Goal: Information Seeking & Learning: Understand process/instructions

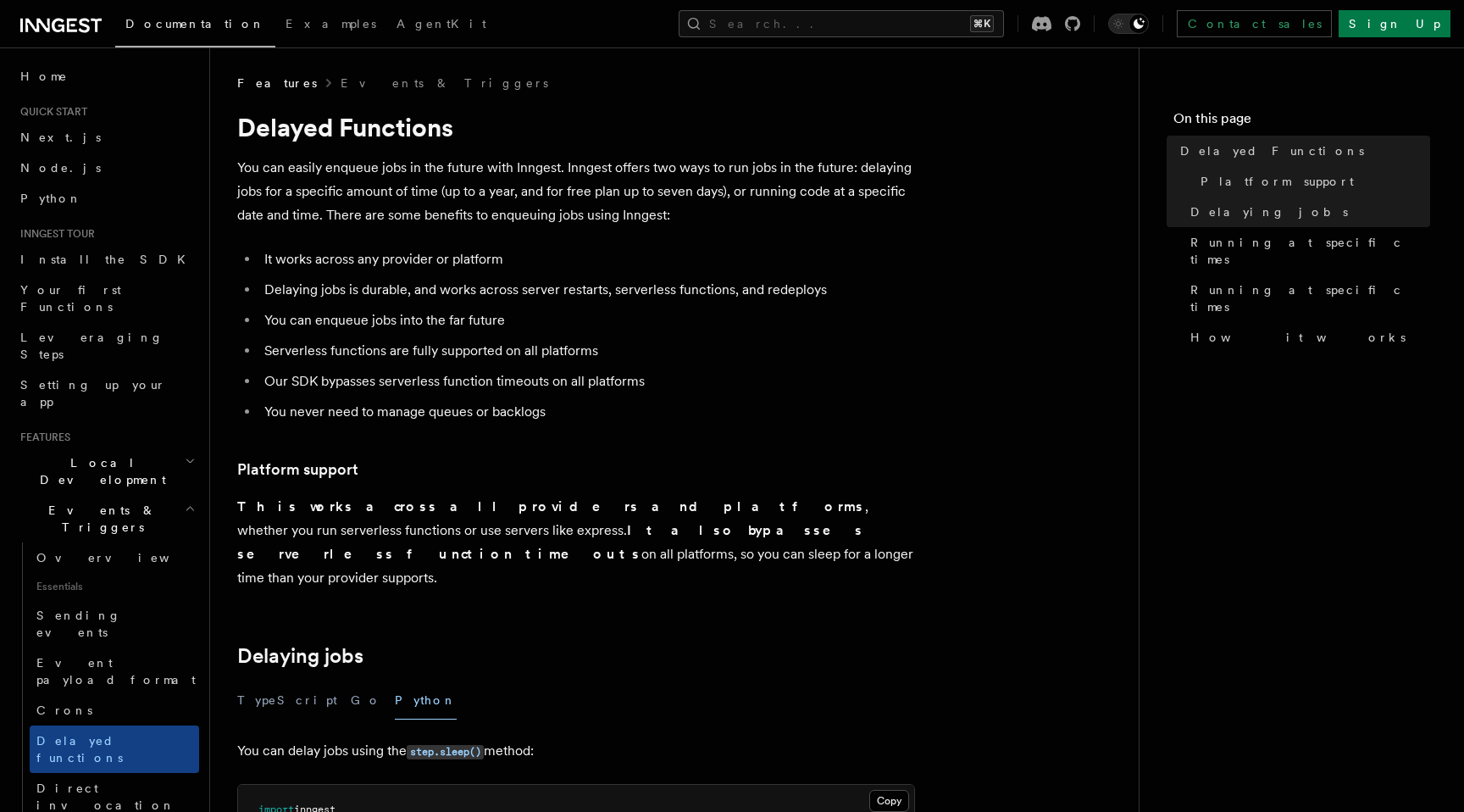
click at [536, 272] on ul "It works across any provider or platform Delaying jobs is durable, and works ac…" at bounding box center [575, 335] width 677 height 176
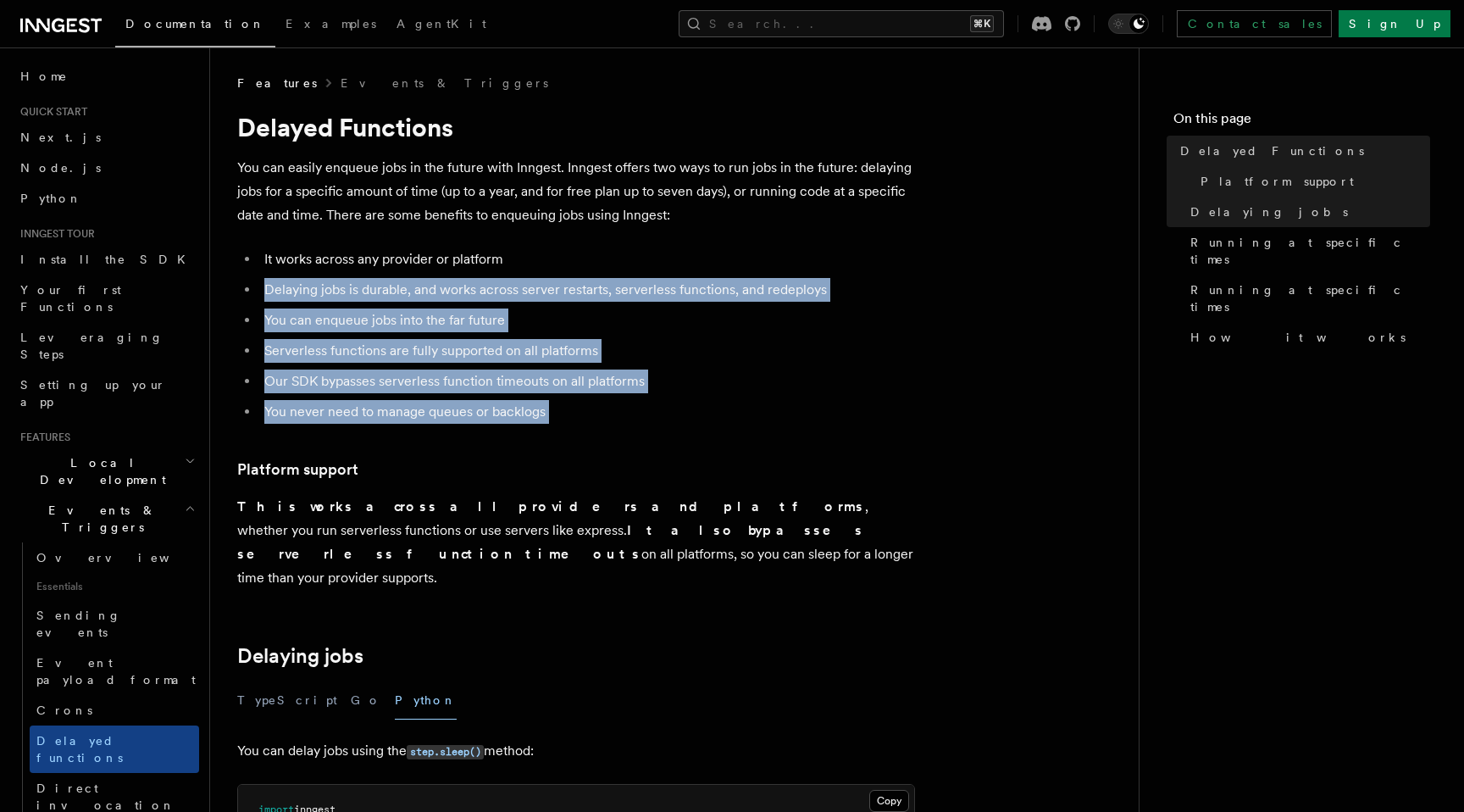
drag, startPoint x: 0, startPoint y: 0, endPoint x: 525, endPoint y: 399, distance: 659.4
click at [524, 399] on ul "It works across any provider or platform Delaying jobs is durable, and works ac…" at bounding box center [575, 335] width 677 height 176
click at [525, 400] on li "You never need to manage queues or backlogs" at bounding box center [587, 412] width 656 height 24
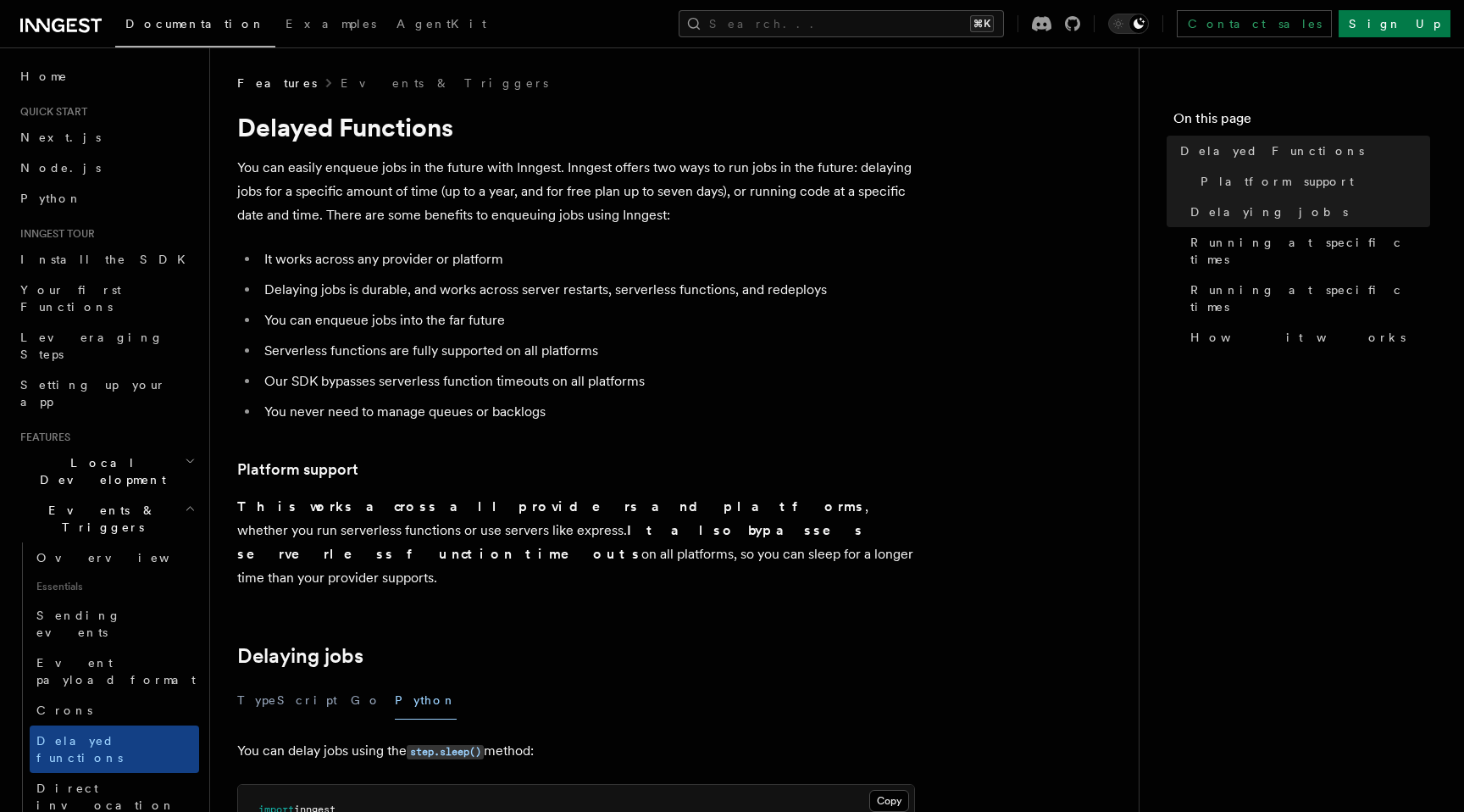
click at [560, 205] on p "You can easily enqueue jobs in the future with Inngest. Inngest offers two ways…" at bounding box center [575, 192] width 677 height 71
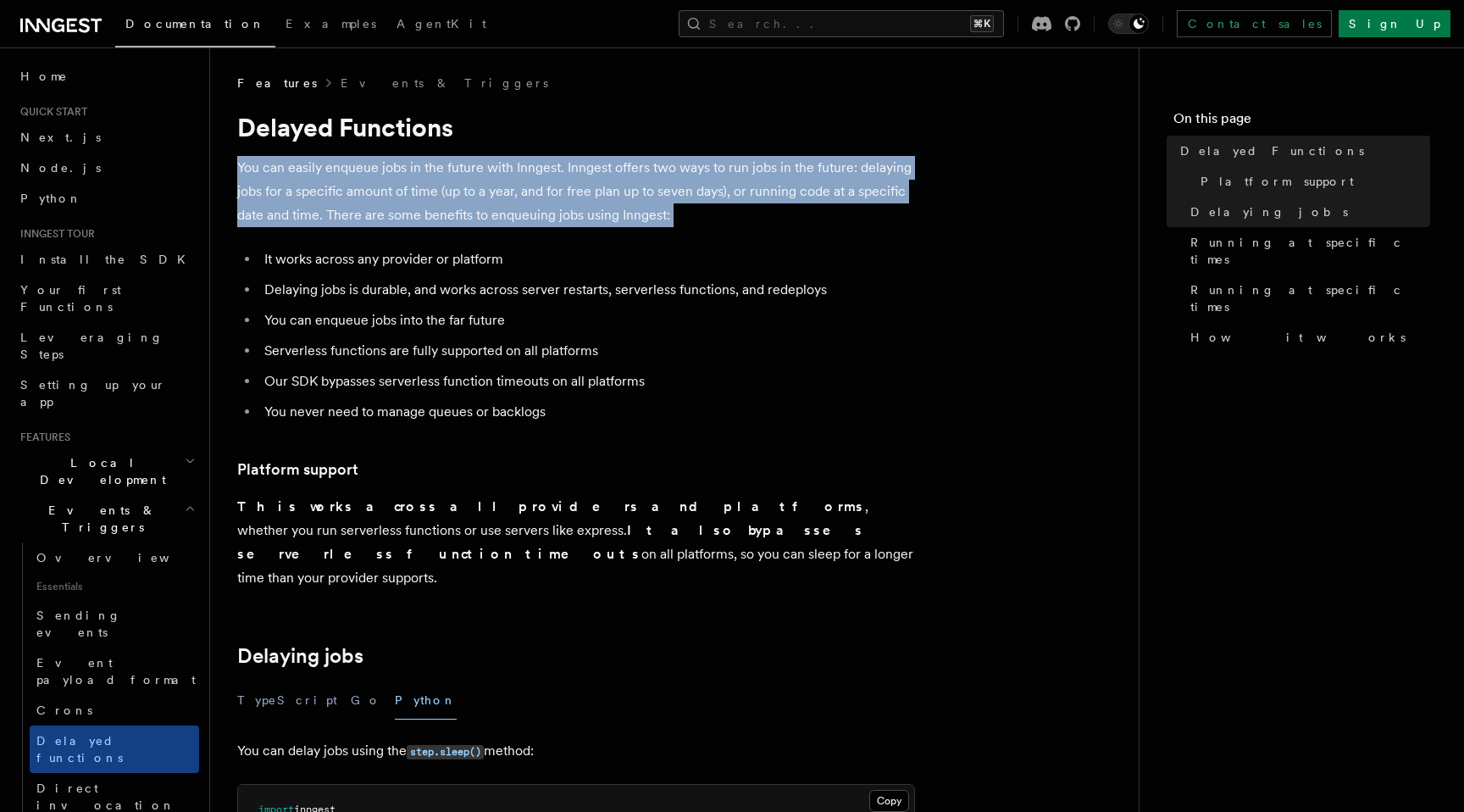
click at [560, 205] on p "You can easily enqueue jobs in the future with Inngest. Inngest offers two ways…" at bounding box center [575, 192] width 677 height 71
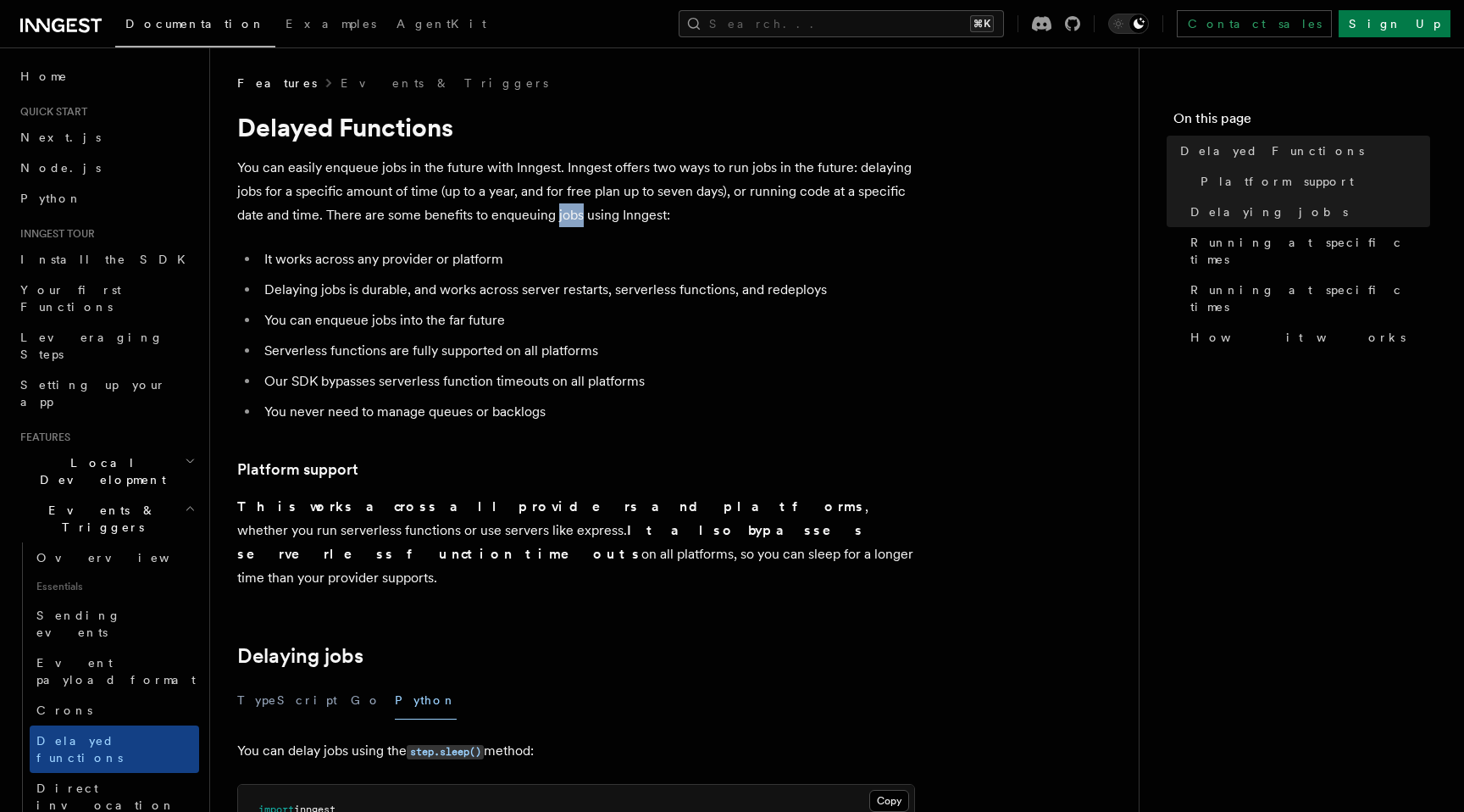
click at [560, 205] on p "You can easily enqueue jobs in the future with Inngest. Inngest offers two ways…" at bounding box center [575, 192] width 677 height 71
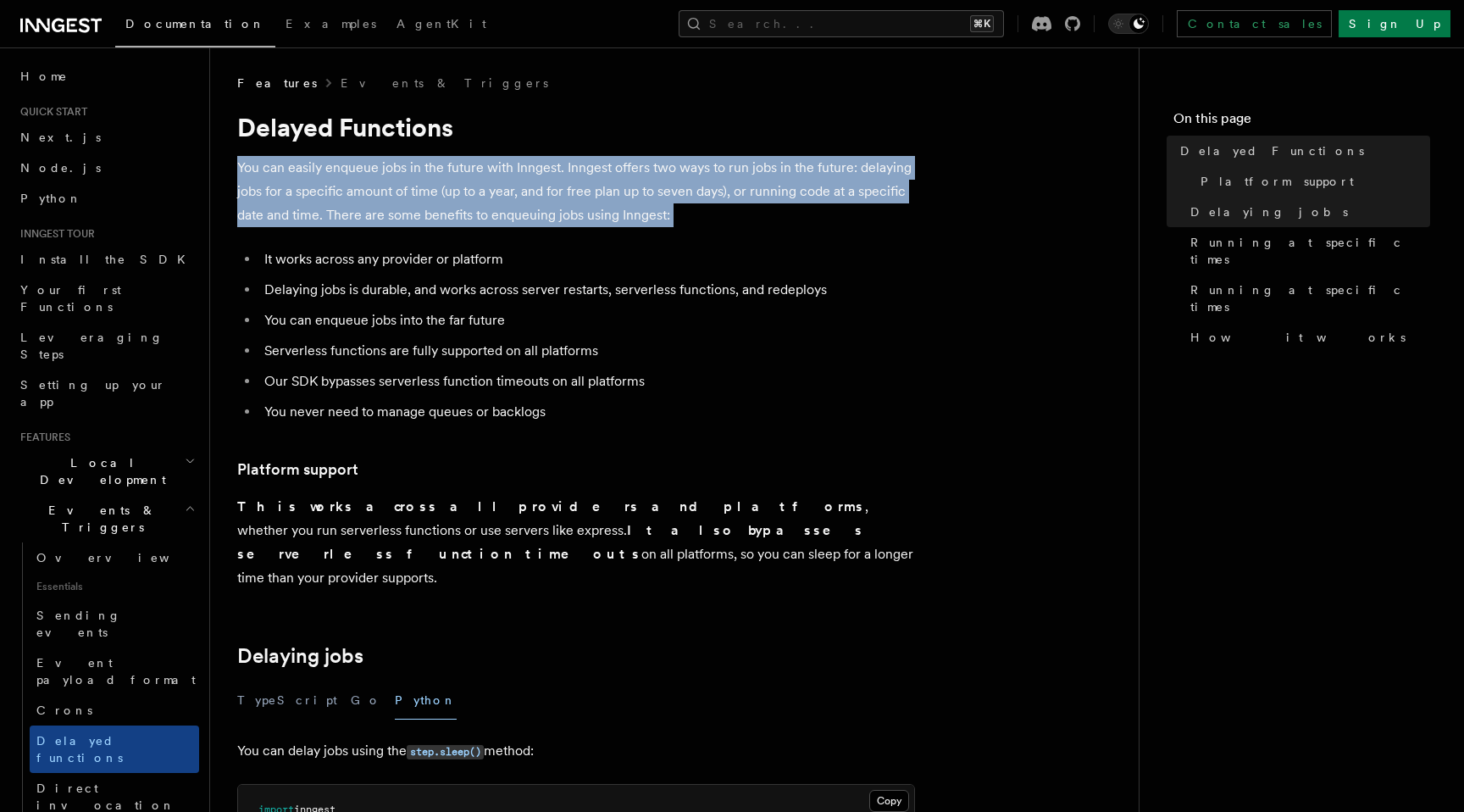
click at [560, 205] on p "You can easily enqueue jobs in the future with Inngest. Inngest offers two ways…" at bounding box center [575, 192] width 677 height 71
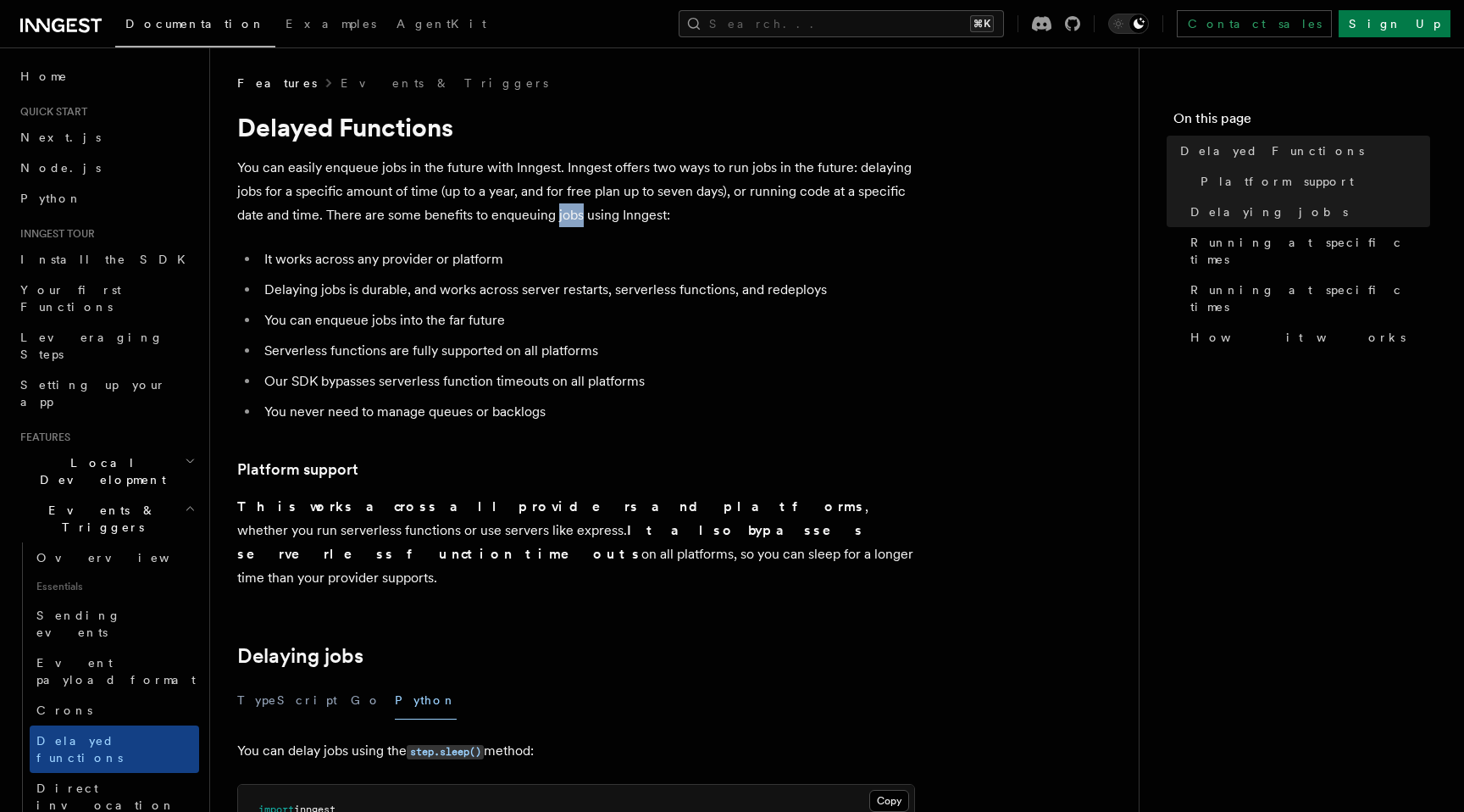
click at [560, 205] on p "You can easily enqueue jobs in the future with Inngest. Inngest offers two ways…" at bounding box center [575, 192] width 677 height 71
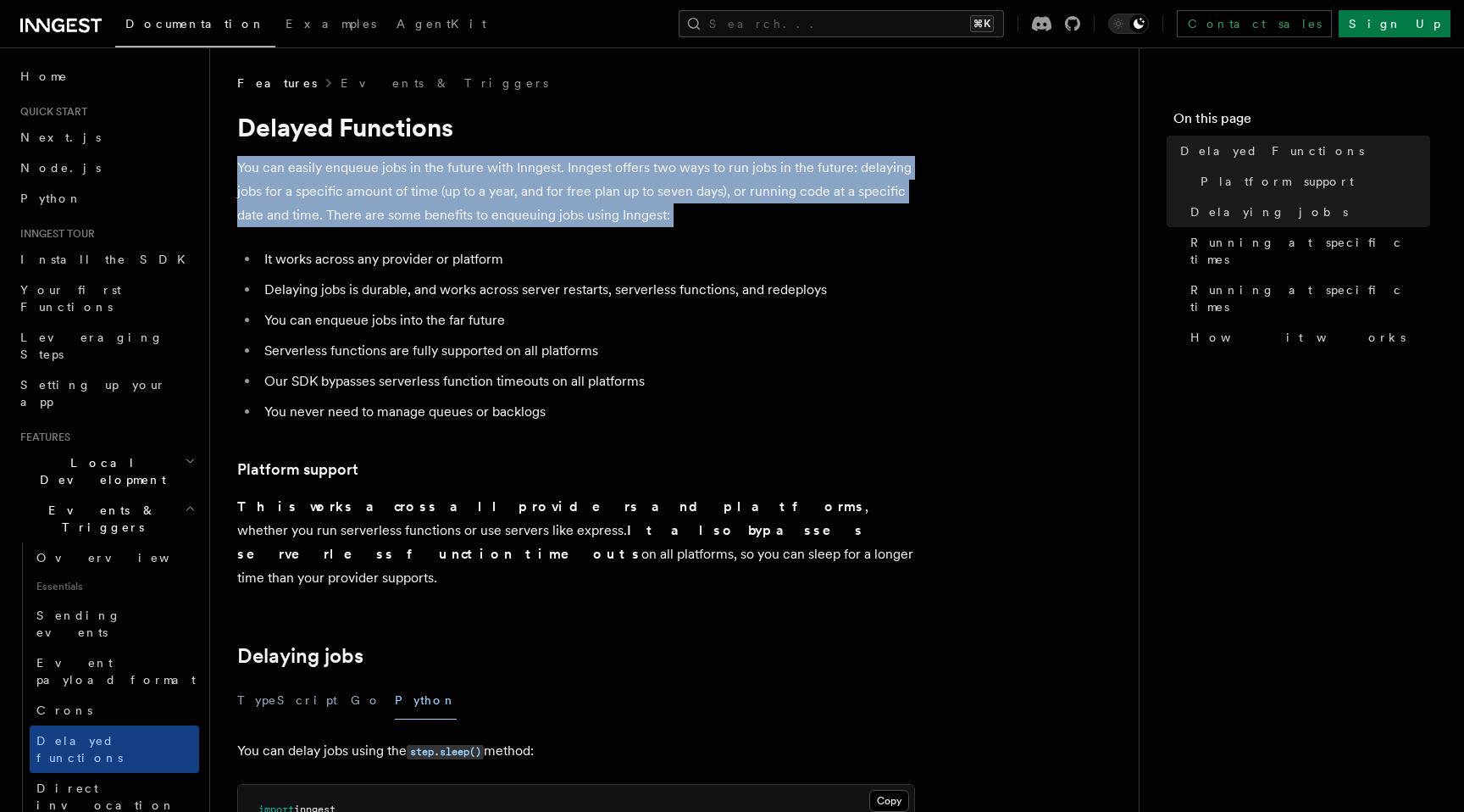
click at [560, 205] on p "You can easily enqueue jobs in the future with Inngest. Inngest offers two ways…" at bounding box center [575, 192] width 677 height 71
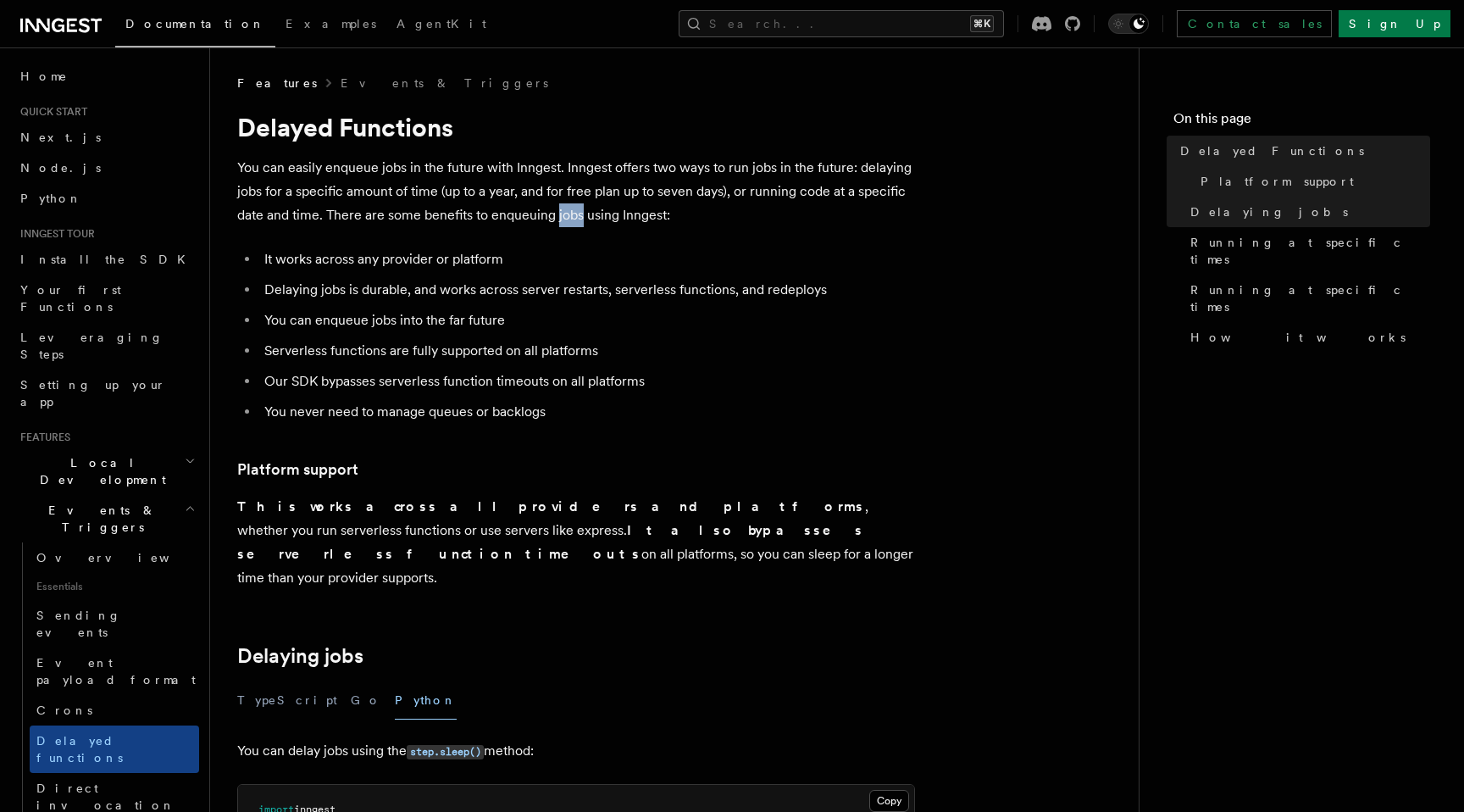
click at [560, 205] on p "You can easily enqueue jobs in the future with Inngest. Inngest offers two ways…" at bounding box center [575, 192] width 677 height 71
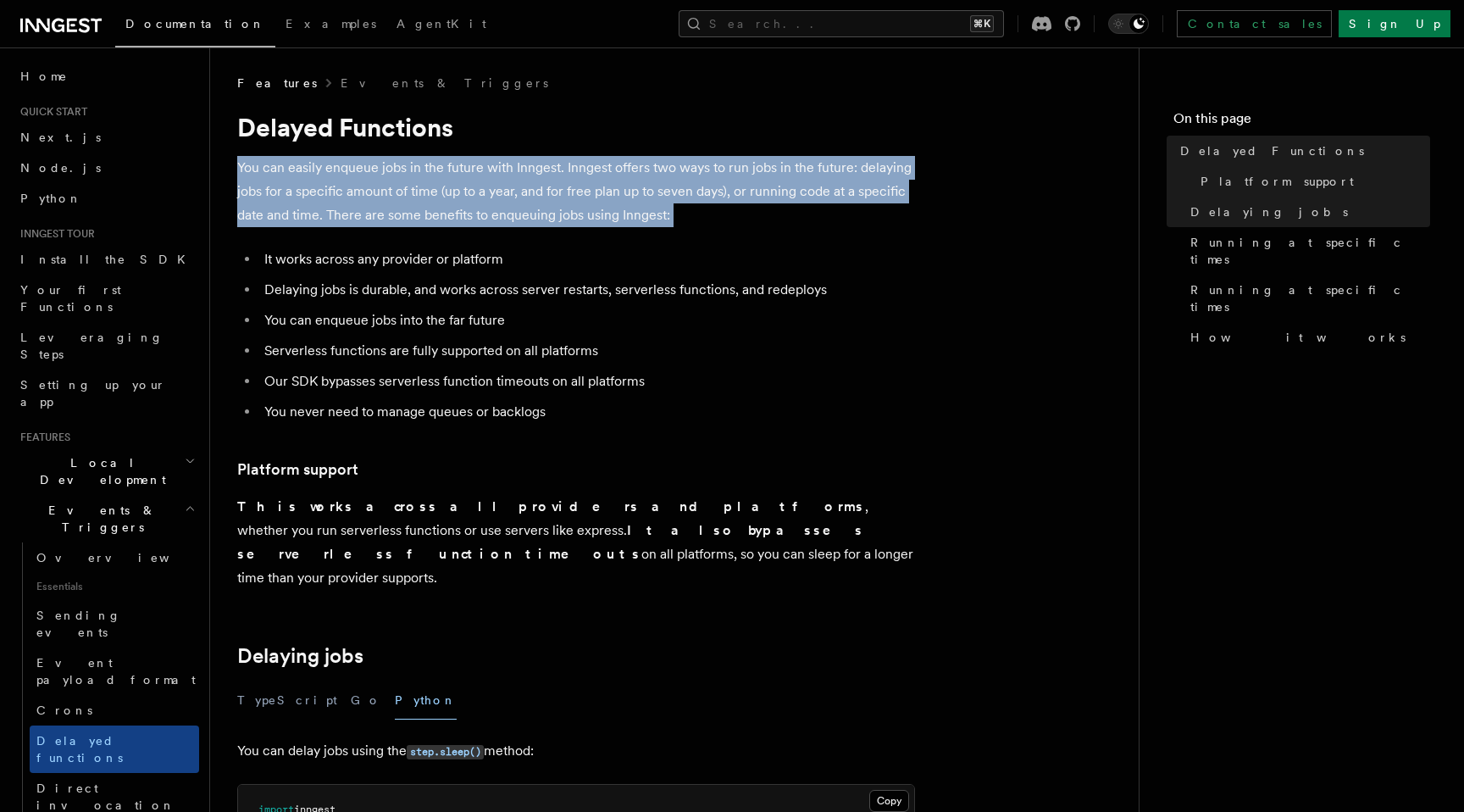
click at [560, 205] on p "You can easily enqueue jobs in the future with Inngest. Inngest offers two ways…" at bounding box center [575, 192] width 677 height 71
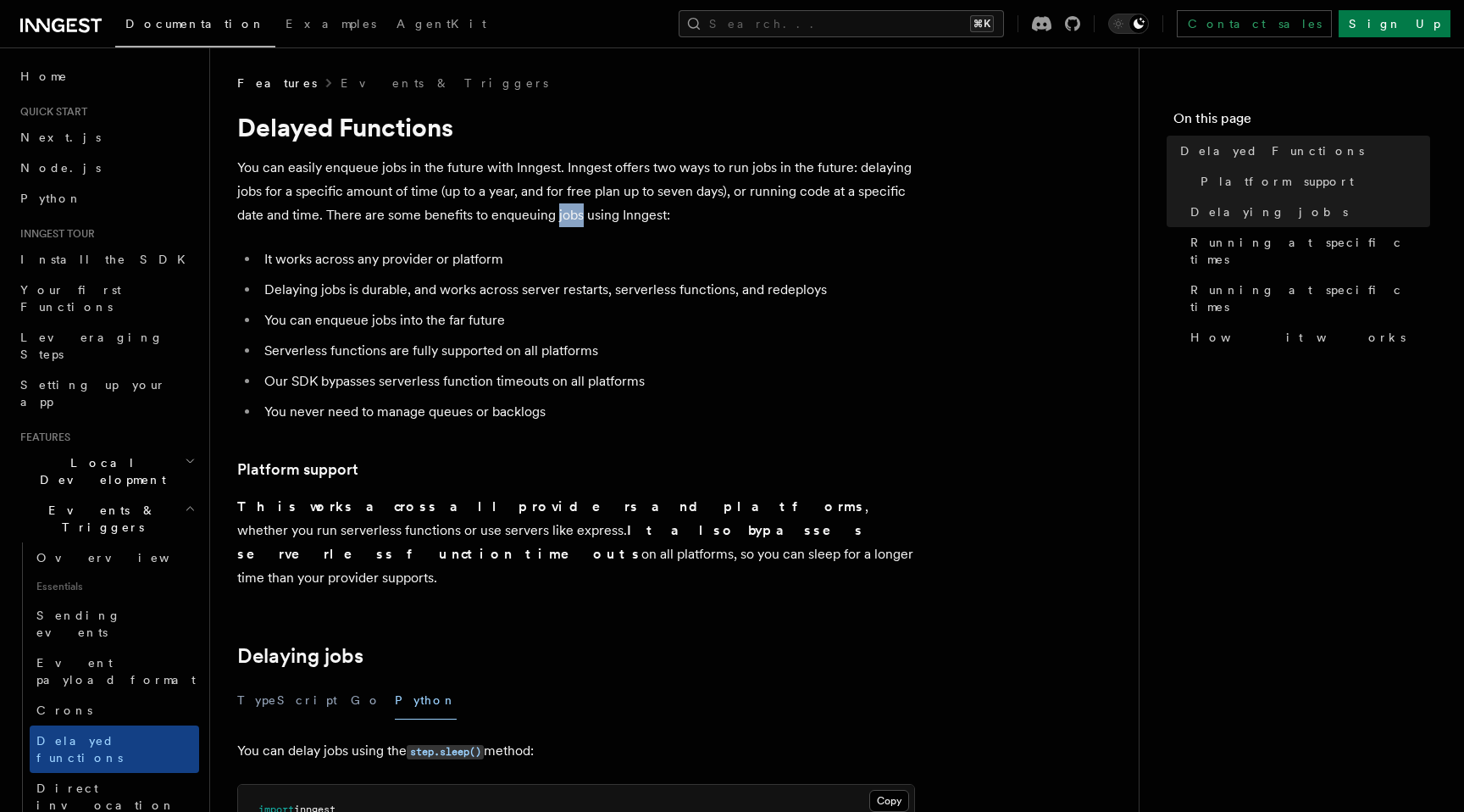
click at [560, 205] on p "You can easily enqueue jobs in the future with Inngest. Inngest offers two ways…" at bounding box center [575, 192] width 677 height 71
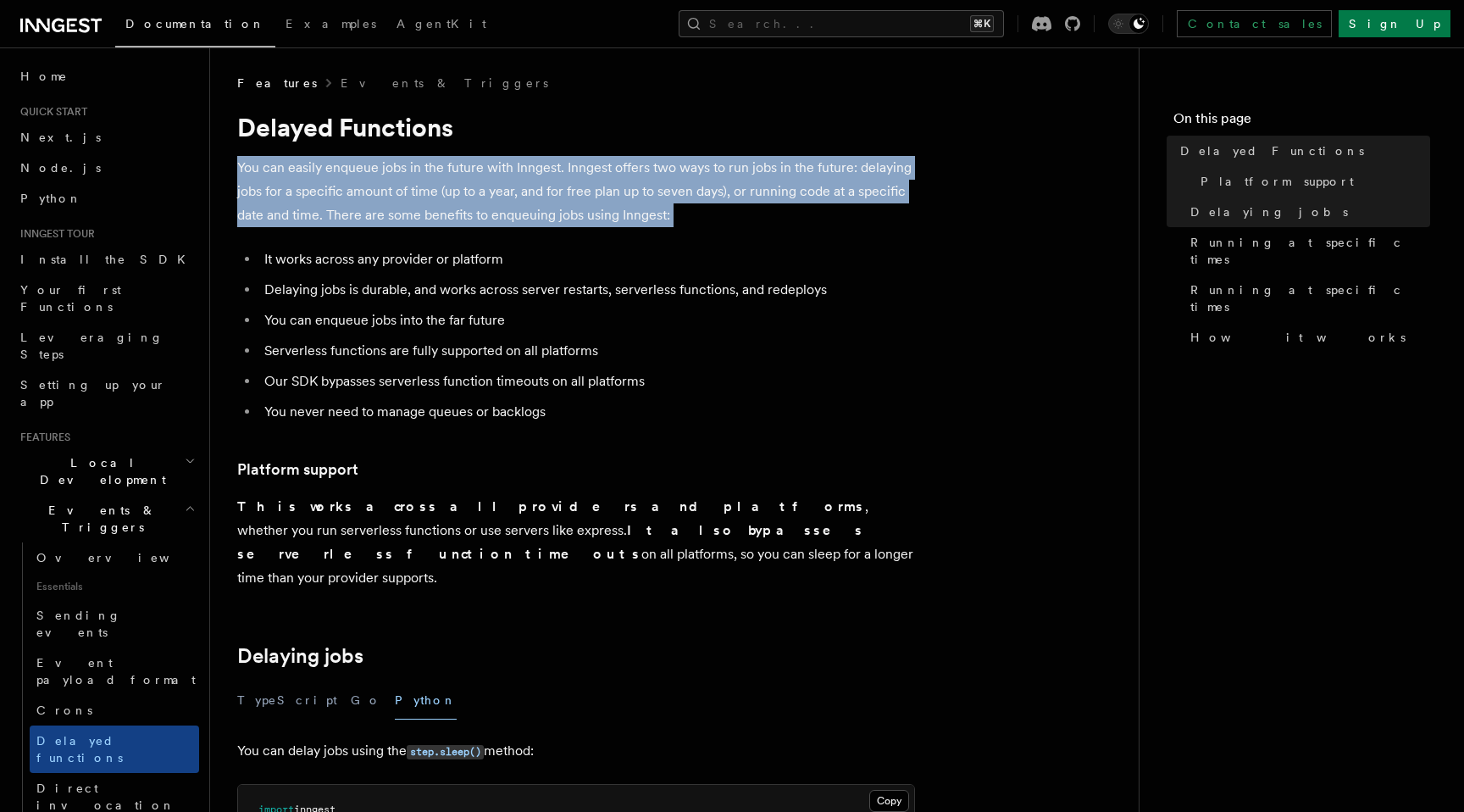
click at [560, 205] on p "You can easily enqueue jobs in the future with Inngest. Inngest offers two ways…" at bounding box center [575, 192] width 677 height 71
